Goal: Find specific page/section: Find specific page/section

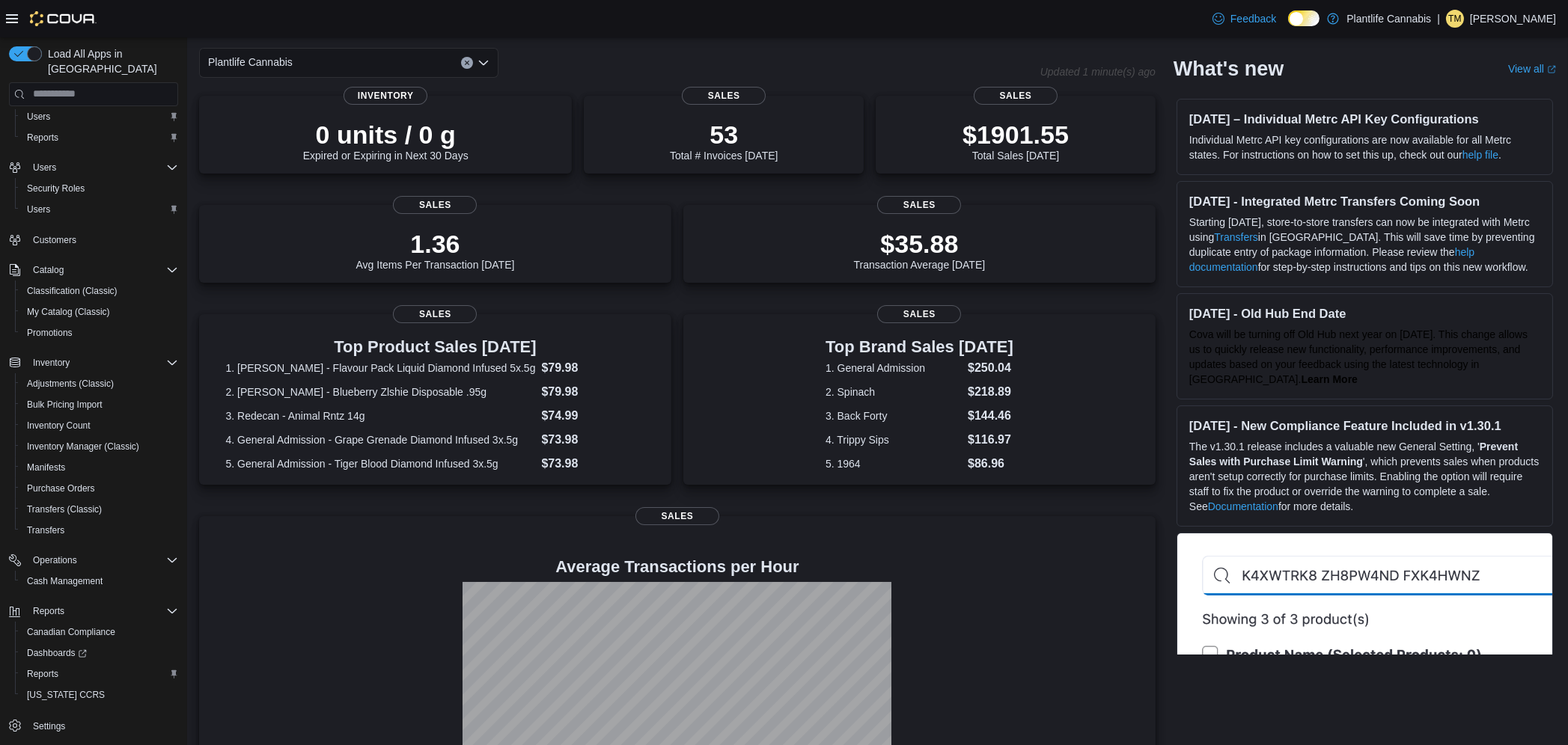
scroll to position [157, 0]
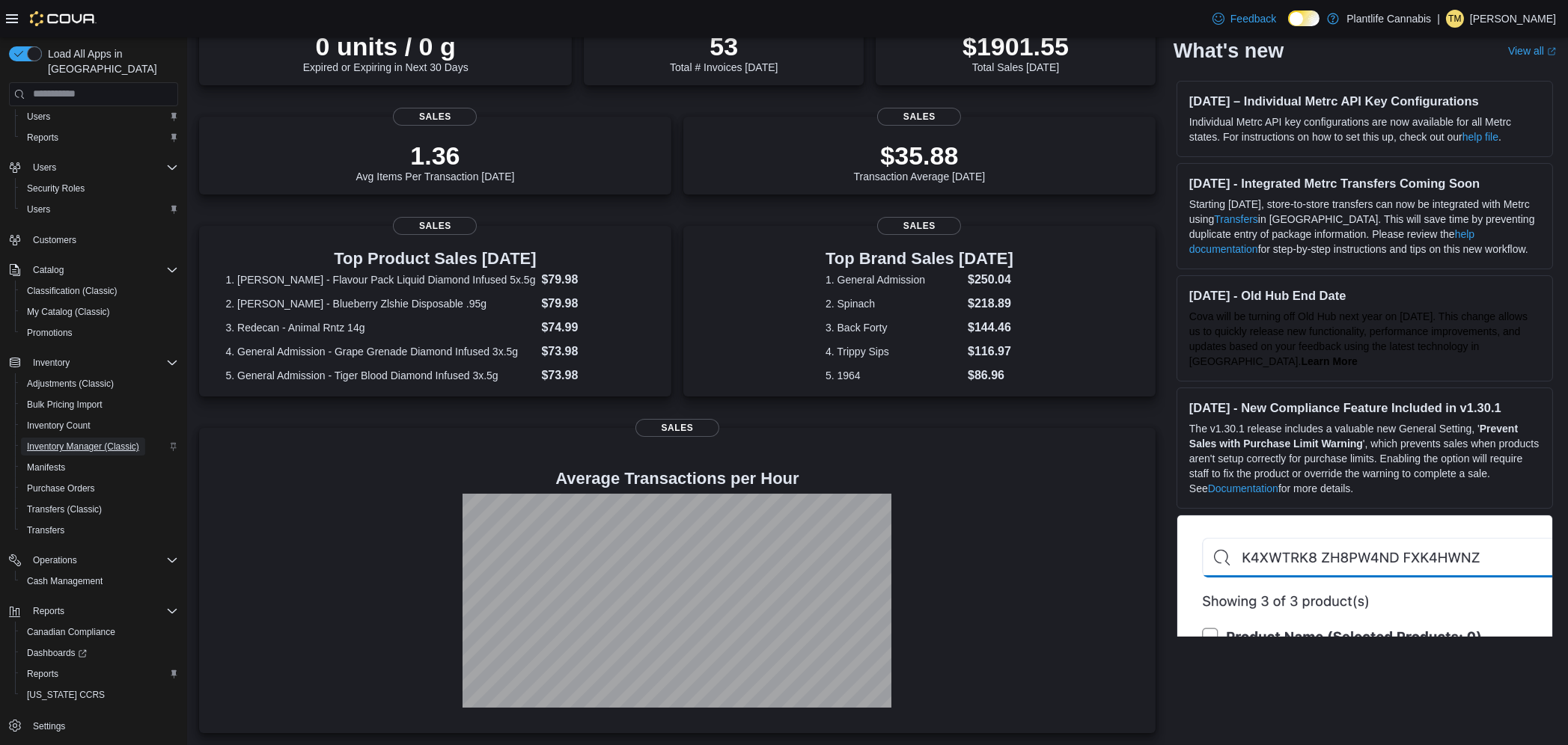
click at [124, 440] on span "Inventory Manager (Classic)" at bounding box center [82, 446] width 112 height 12
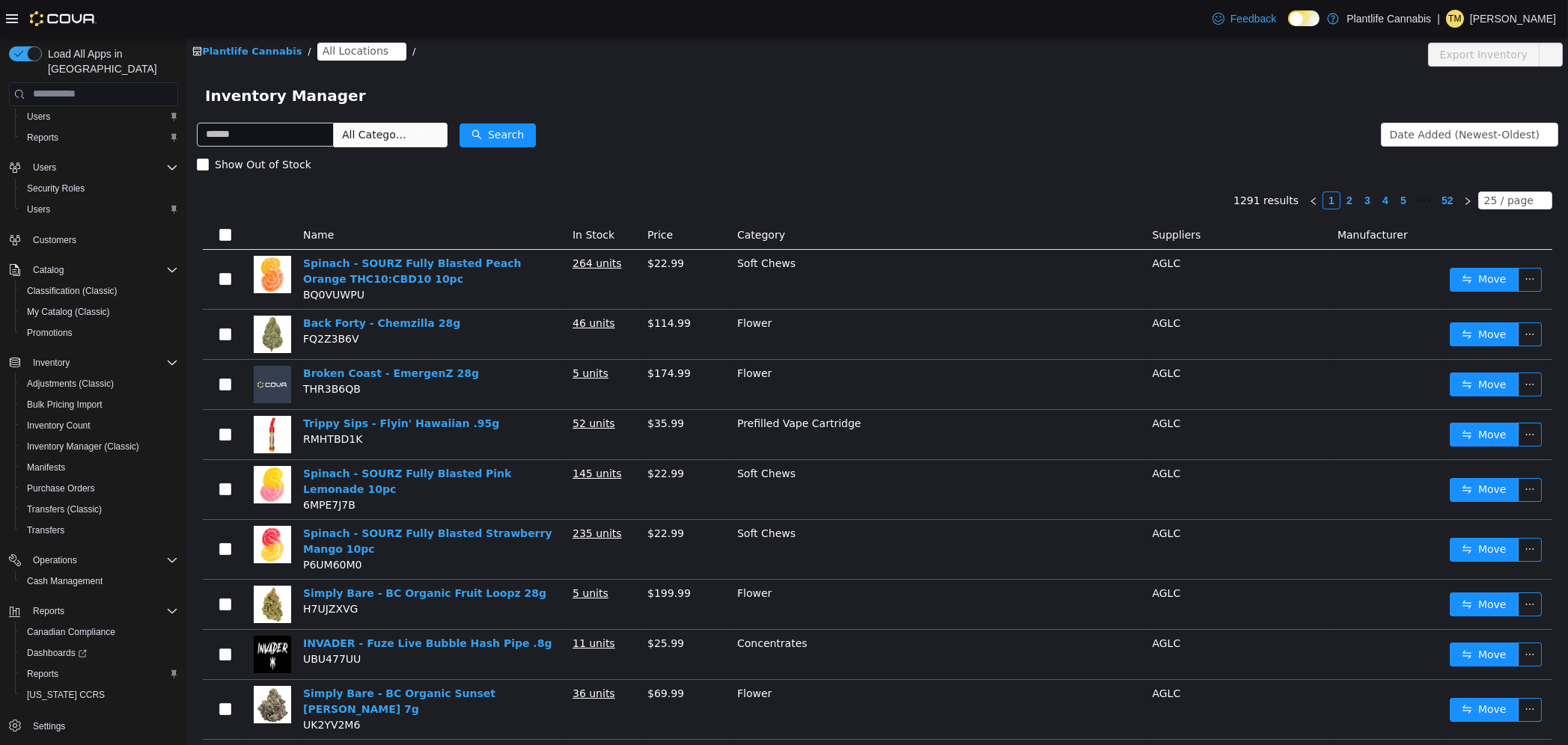
click at [348, 54] on span "All Locations" at bounding box center [354, 50] width 66 height 16
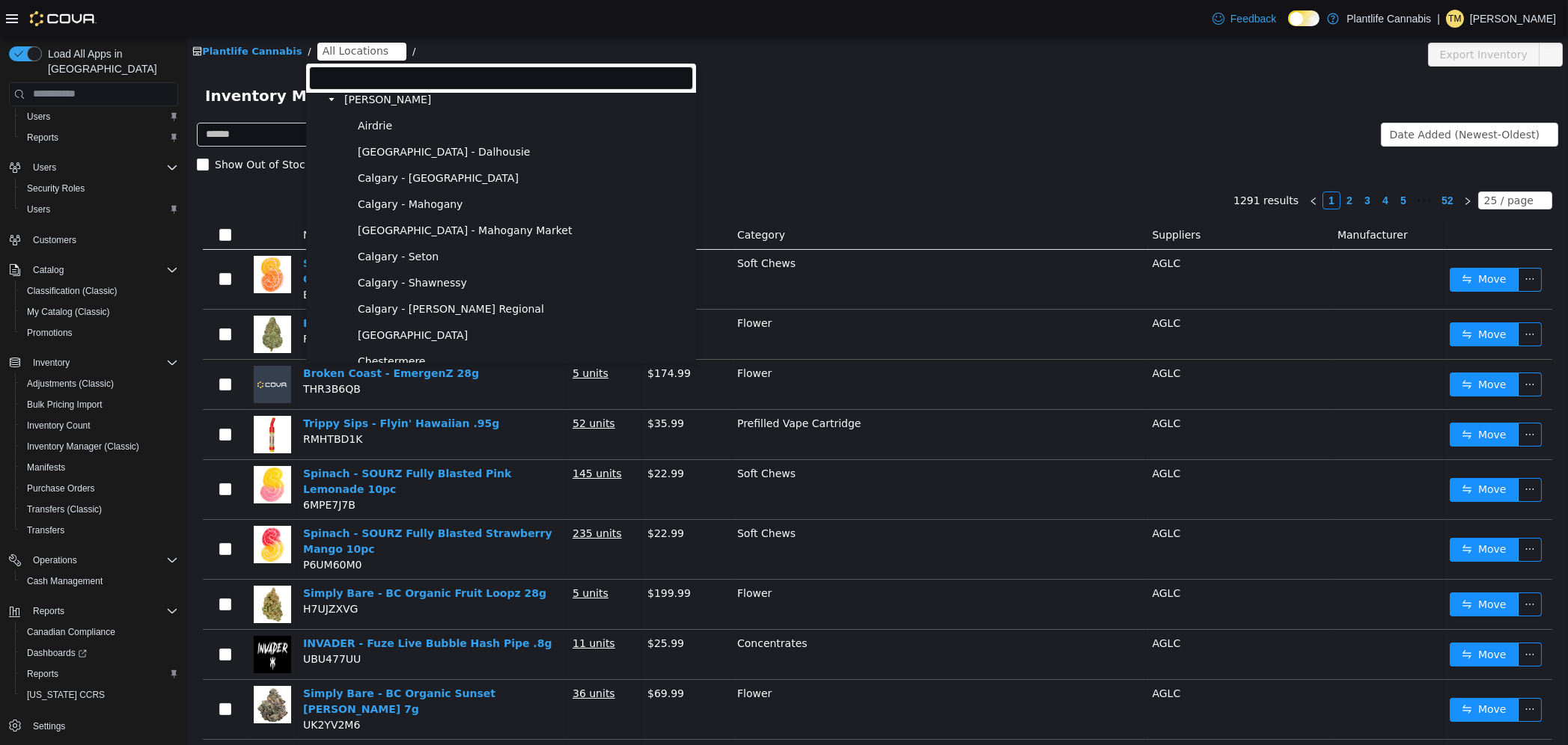
scroll to position [989, 0]
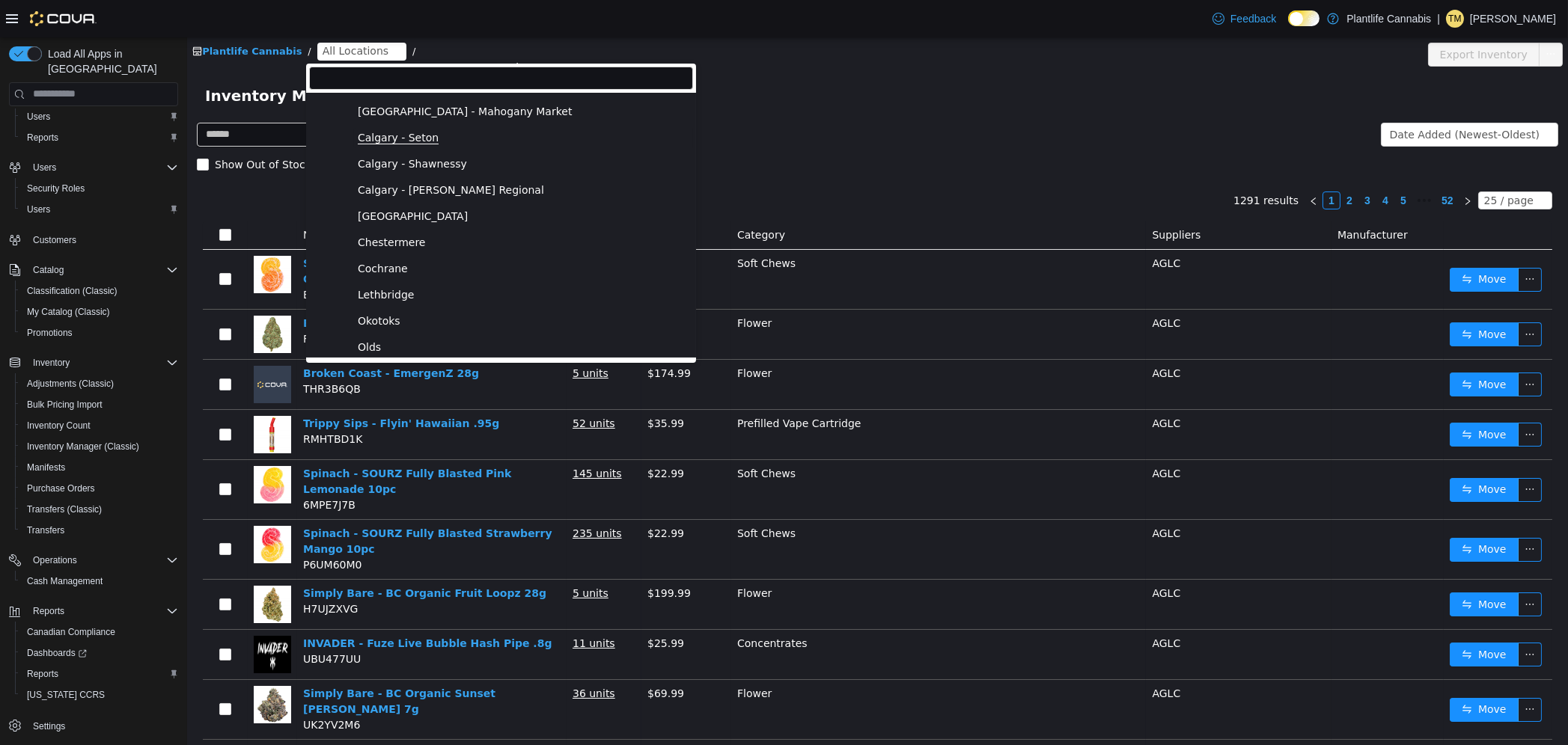
click at [413, 136] on span "Calgary - Seton" at bounding box center [397, 137] width 81 height 12
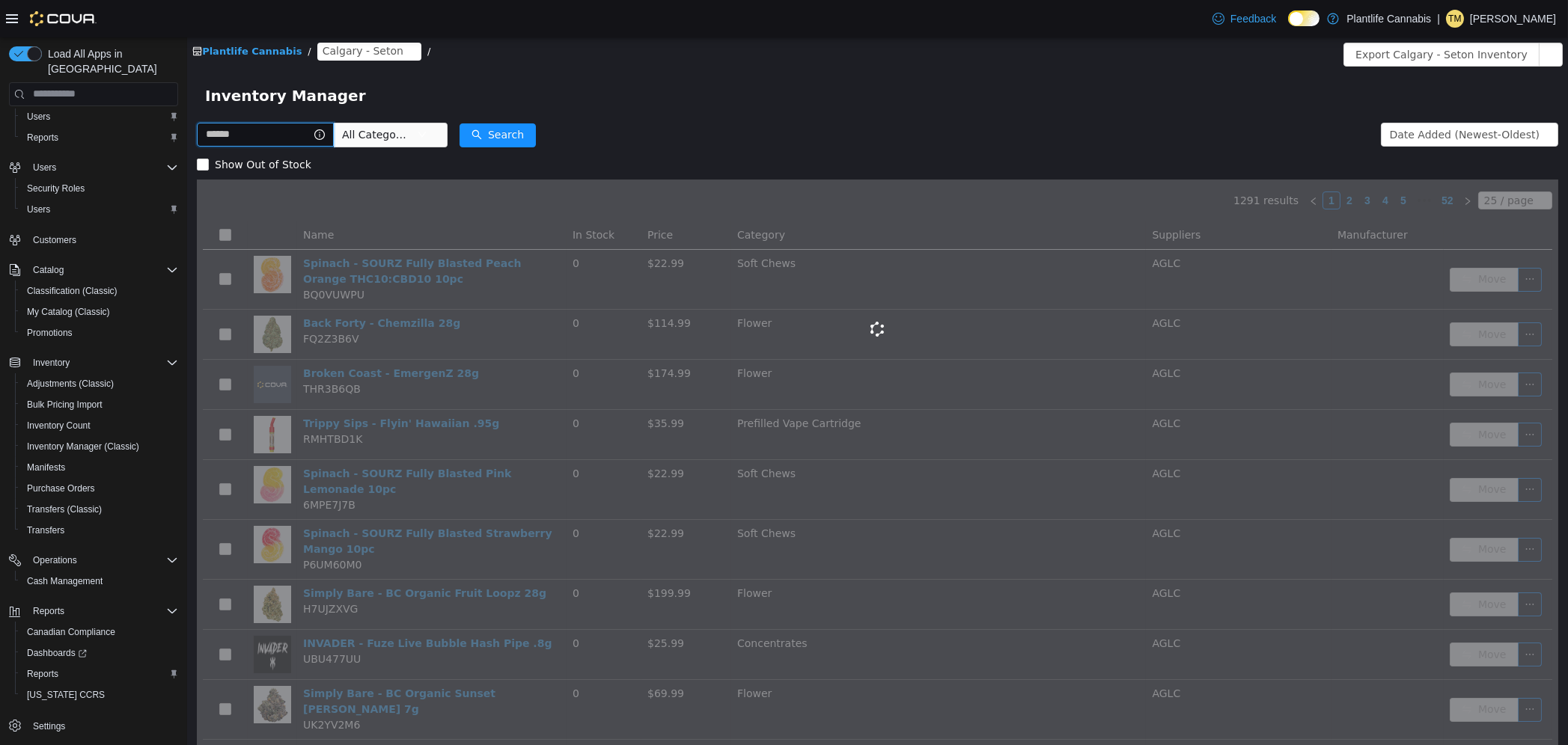
click at [248, 132] on input "text" at bounding box center [264, 134] width 137 height 24
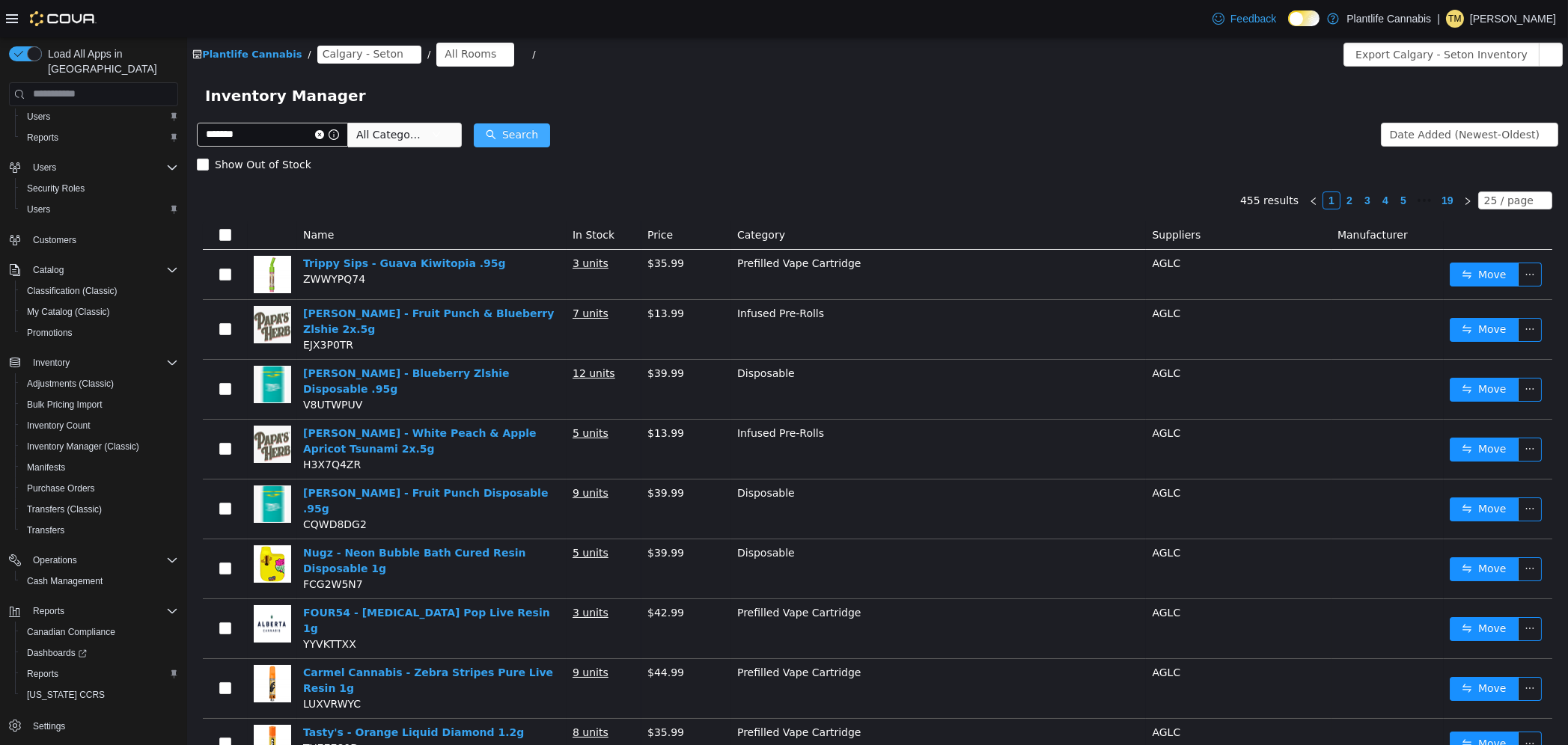
click at [549, 128] on button "Search" at bounding box center [511, 134] width 76 height 24
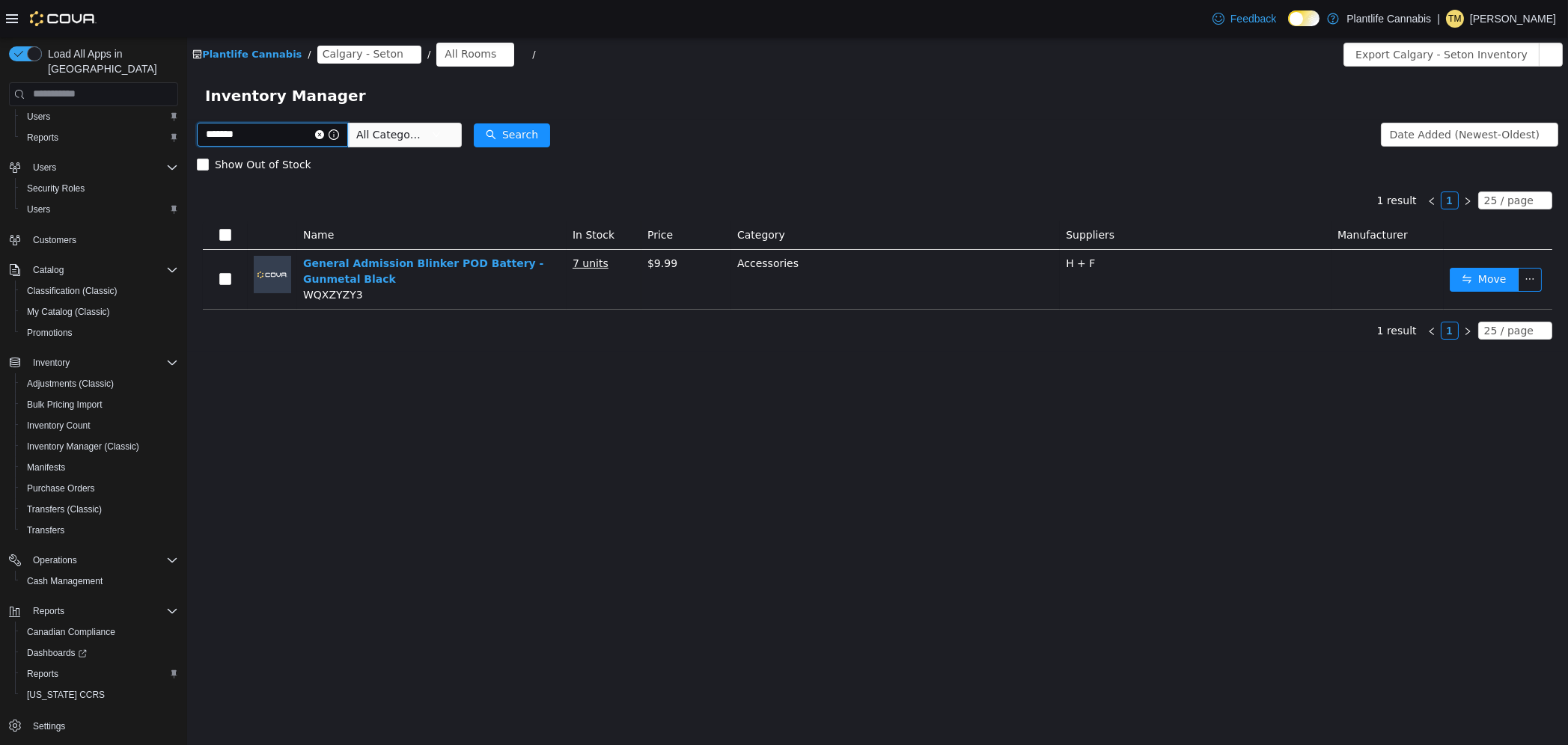
click at [261, 136] on input "*******" at bounding box center [271, 134] width 151 height 24
type input "*"
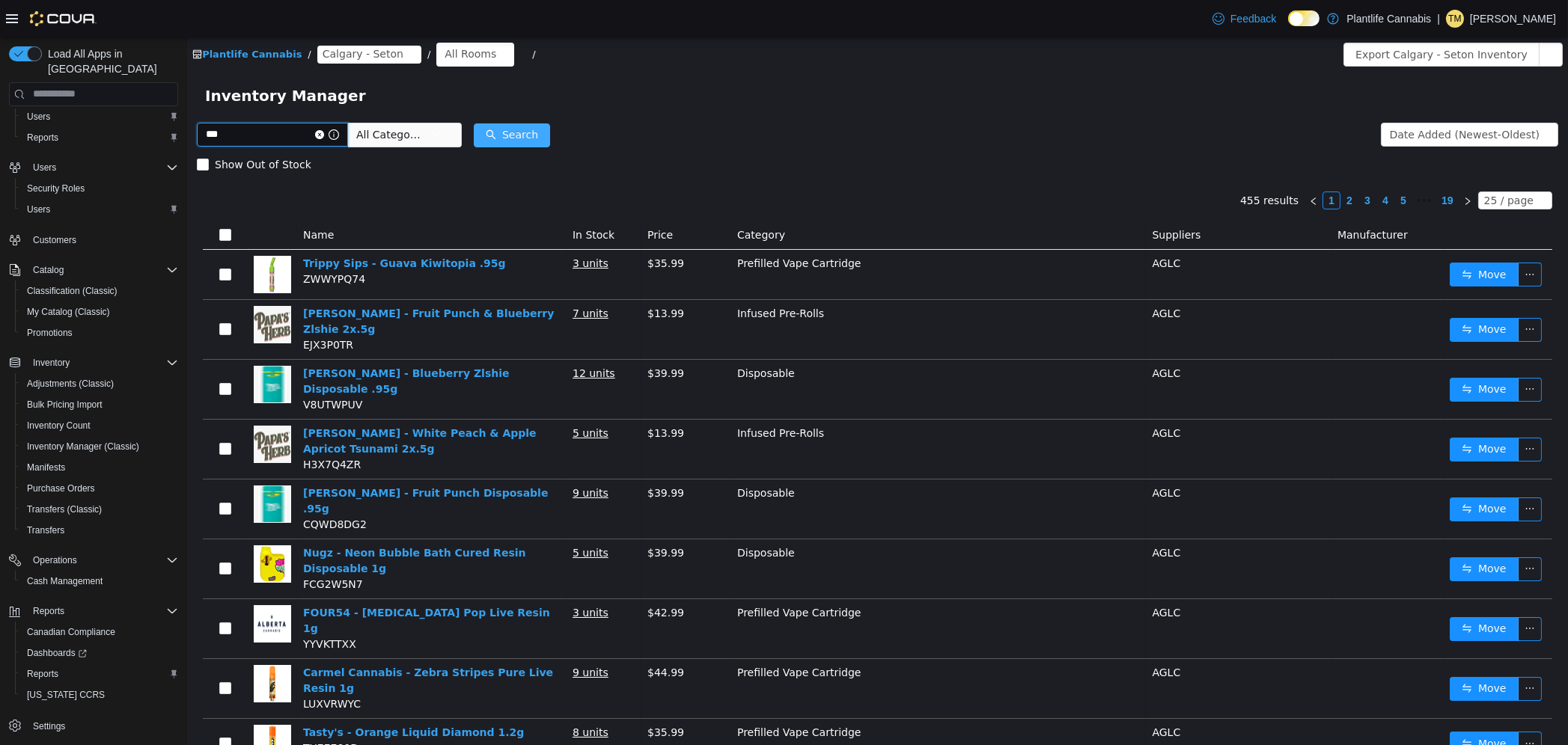
type input "***"
click at [549, 129] on button "Search" at bounding box center [511, 134] width 76 height 24
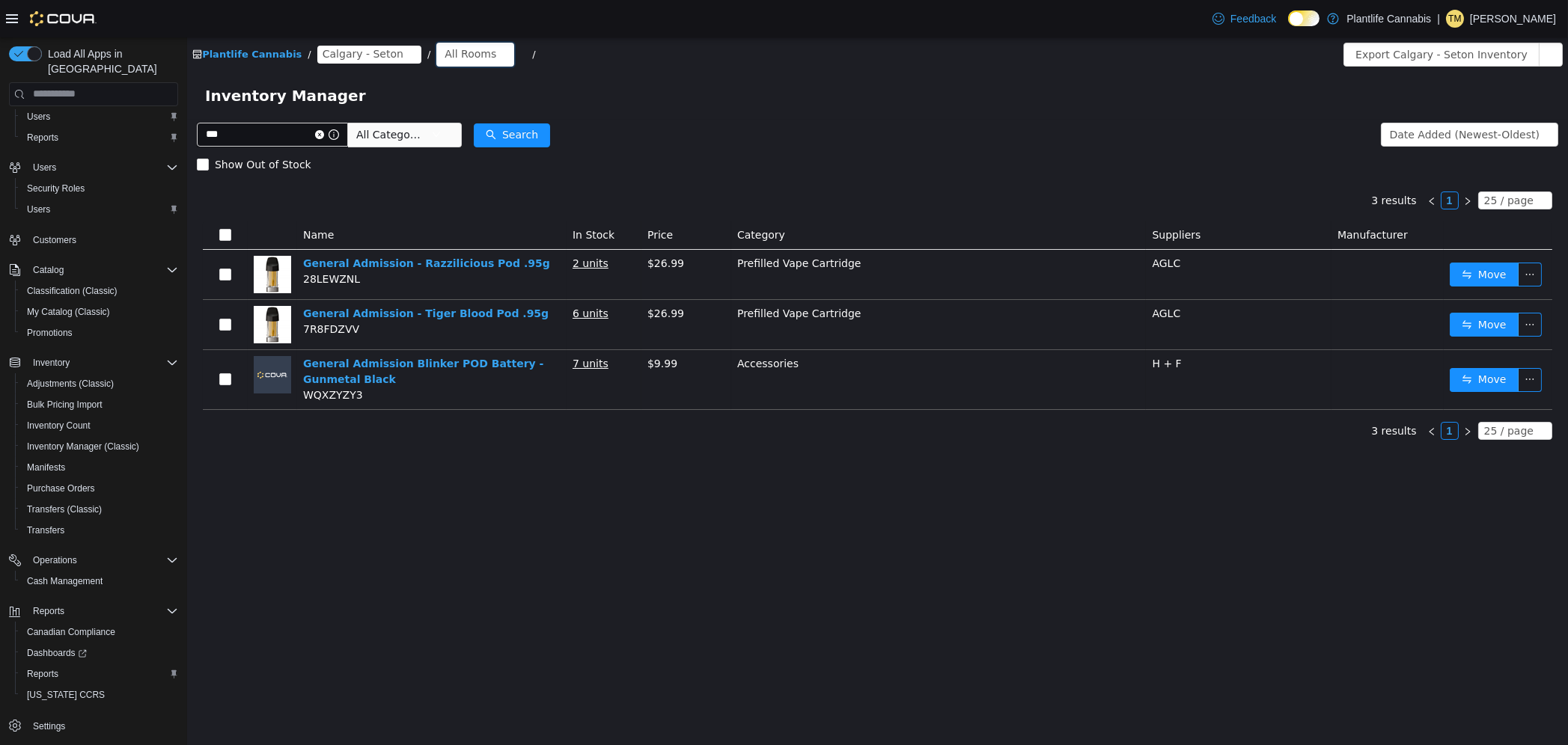
click at [449, 57] on div "All Rooms" at bounding box center [469, 53] width 52 height 22
click at [476, 103] on li "Sales Floor" at bounding box center [467, 107] width 90 height 24
